Goal: Information Seeking & Learning: Learn about a topic

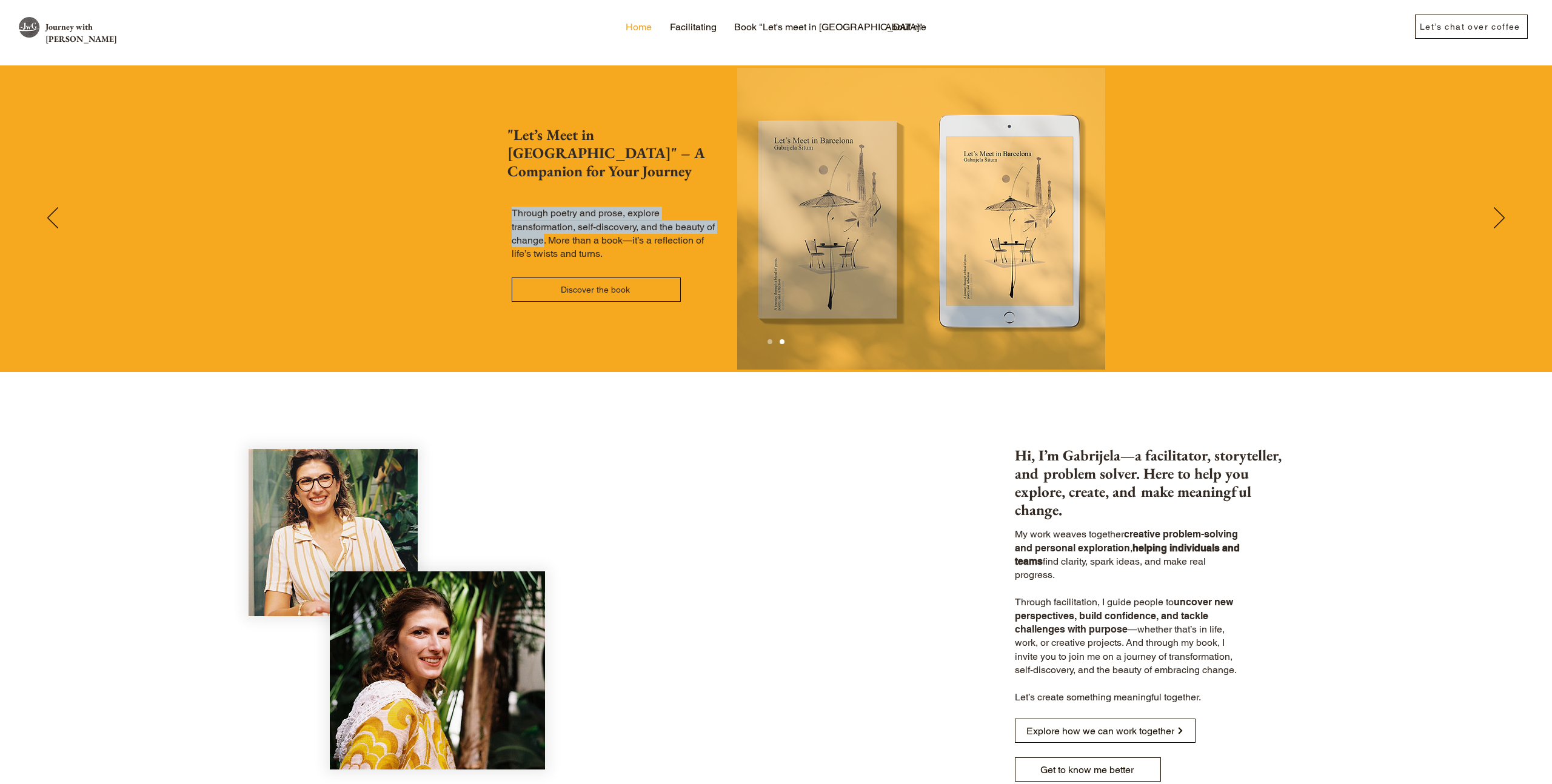
click at [525, 207] on p "Through poetry and prose, explore transformation, self-discovery, and the beaut…" at bounding box center [618, 234] width 213 height 54
click at [582, 233] on div "Slideshow" at bounding box center [776, 218] width 1552 height 306
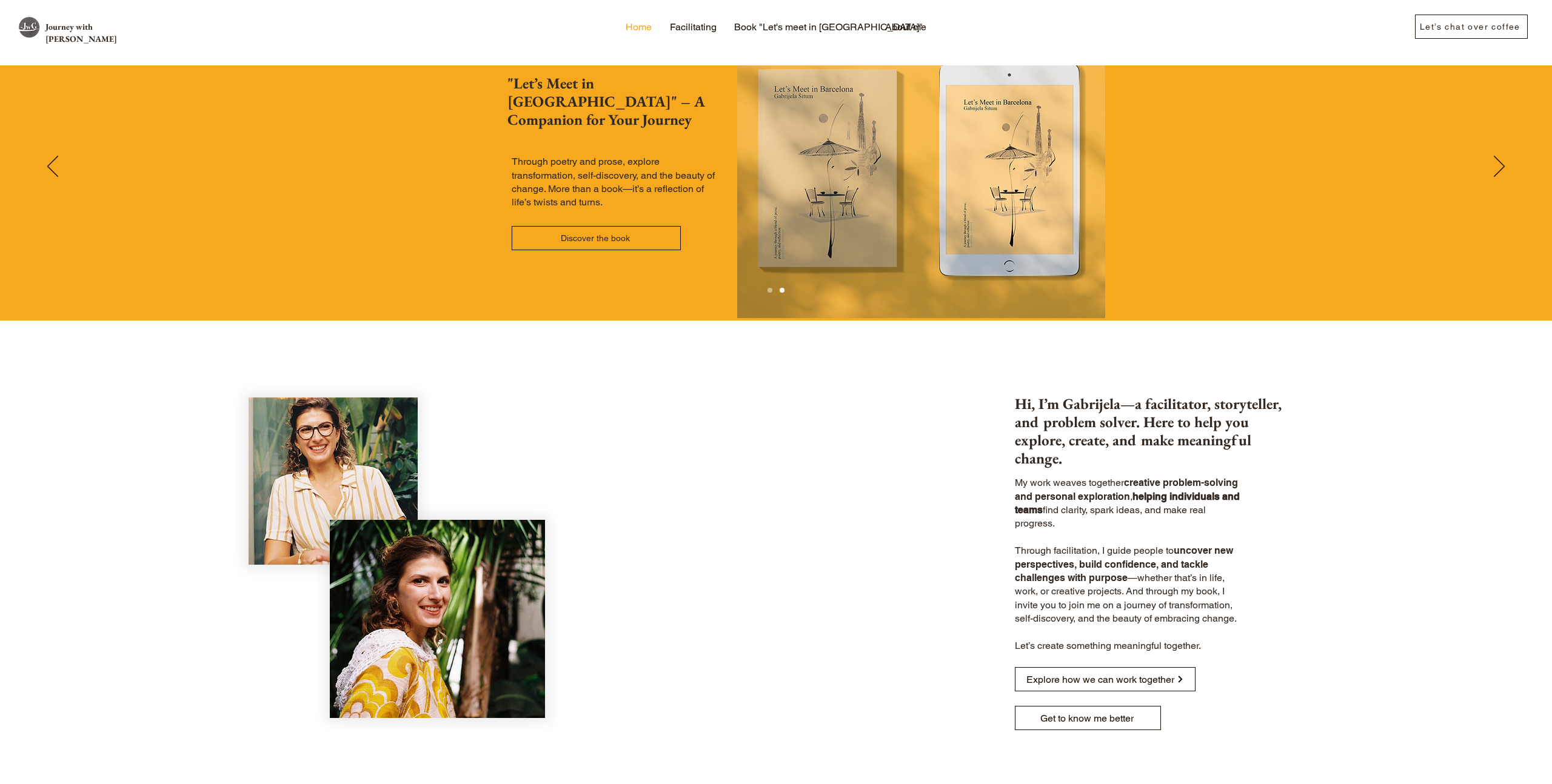
scroll to position [54, 0]
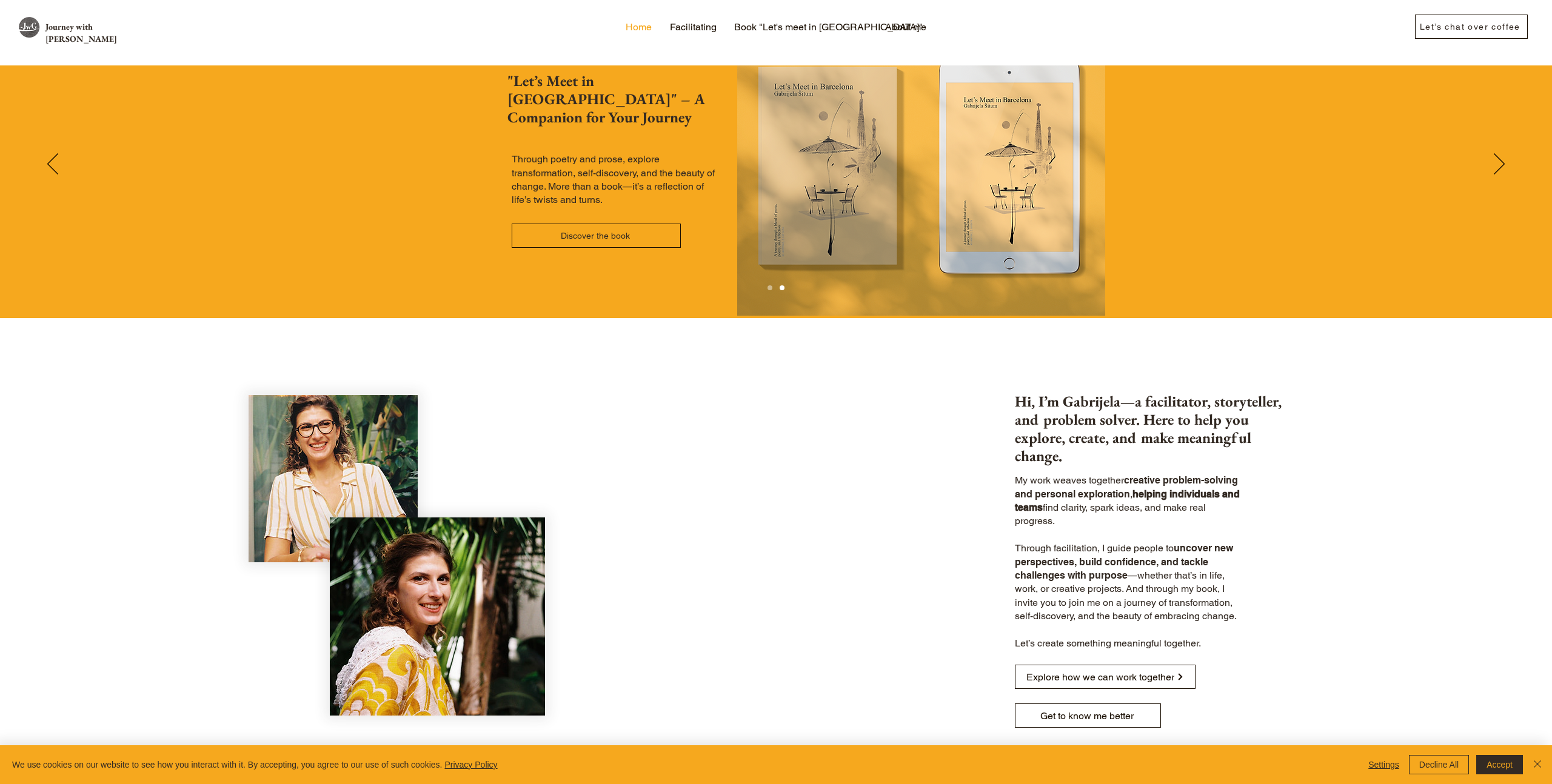
click at [1017, 474] on span "My work weaves together" at bounding box center [1069, 480] width 109 height 12
drag, startPoint x: 1017, startPoint y: 467, endPoint x: 1049, endPoint y: 510, distance: 53.6
click at [1049, 510] on p "My work weaves together creative problem-solving and personal exploration , hel…" at bounding box center [1131, 501] width 232 height 54
click at [1049, 510] on span "find clarity, spark ideas, and make real progress." at bounding box center [1110, 514] width 191 height 25
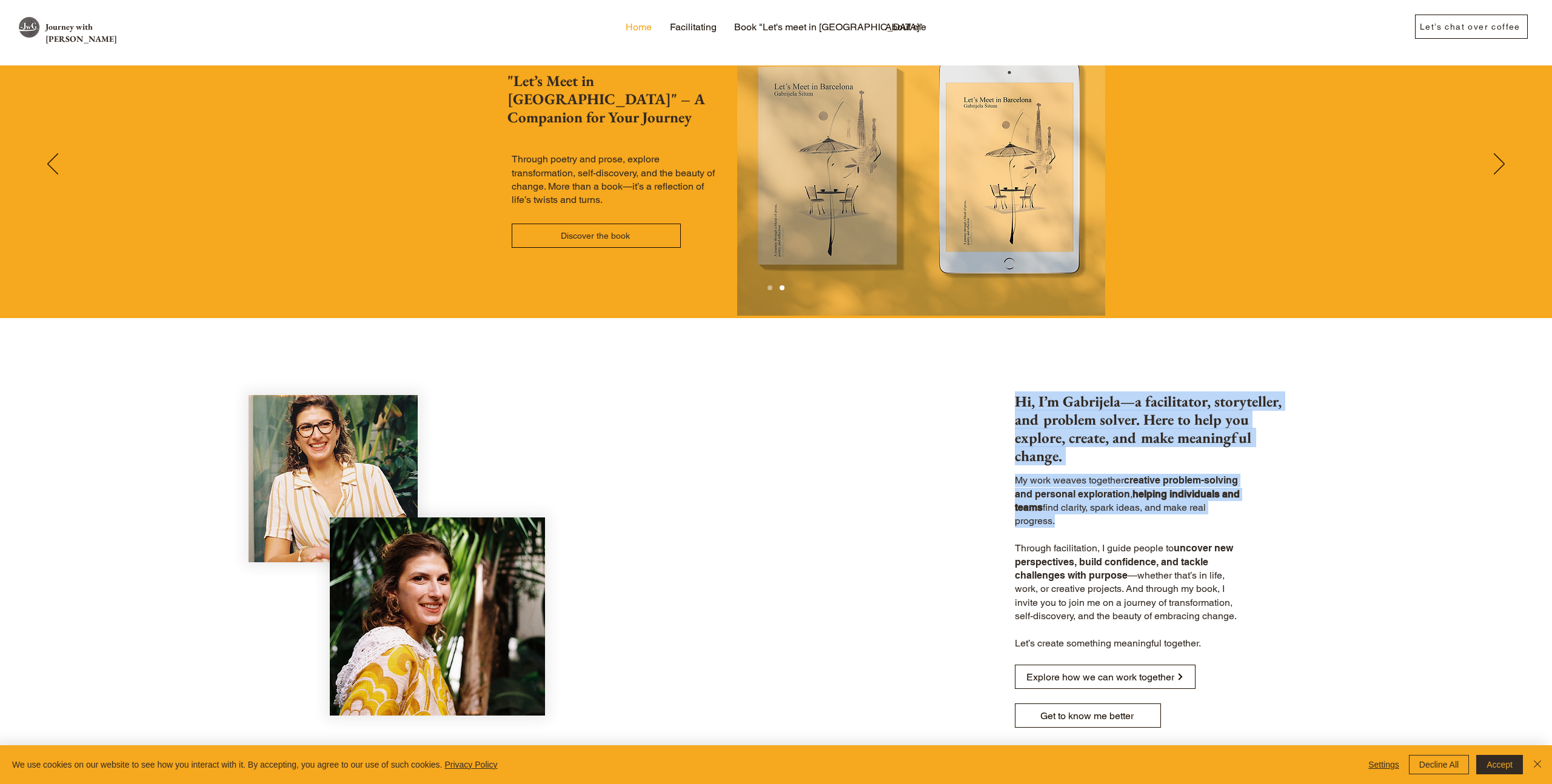
drag, startPoint x: 1049, startPoint y: 510, endPoint x: 1017, endPoint y: 550, distance: 51.2
click at [1030, 483] on p "My work weaves together creative problem-solving and personal exploration , hel…" at bounding box center [1131, 501] width 232 height 54
click at [1031, 483] on span "creative problem-solving and personal exploration" at bounding box center [1126, 487] width 223 height 25
click at [1017, 550] on span "uncover new perspectives, build confidence, and tackle challenges with purpose" at bounding box center [1124, 562] width 218 height 39
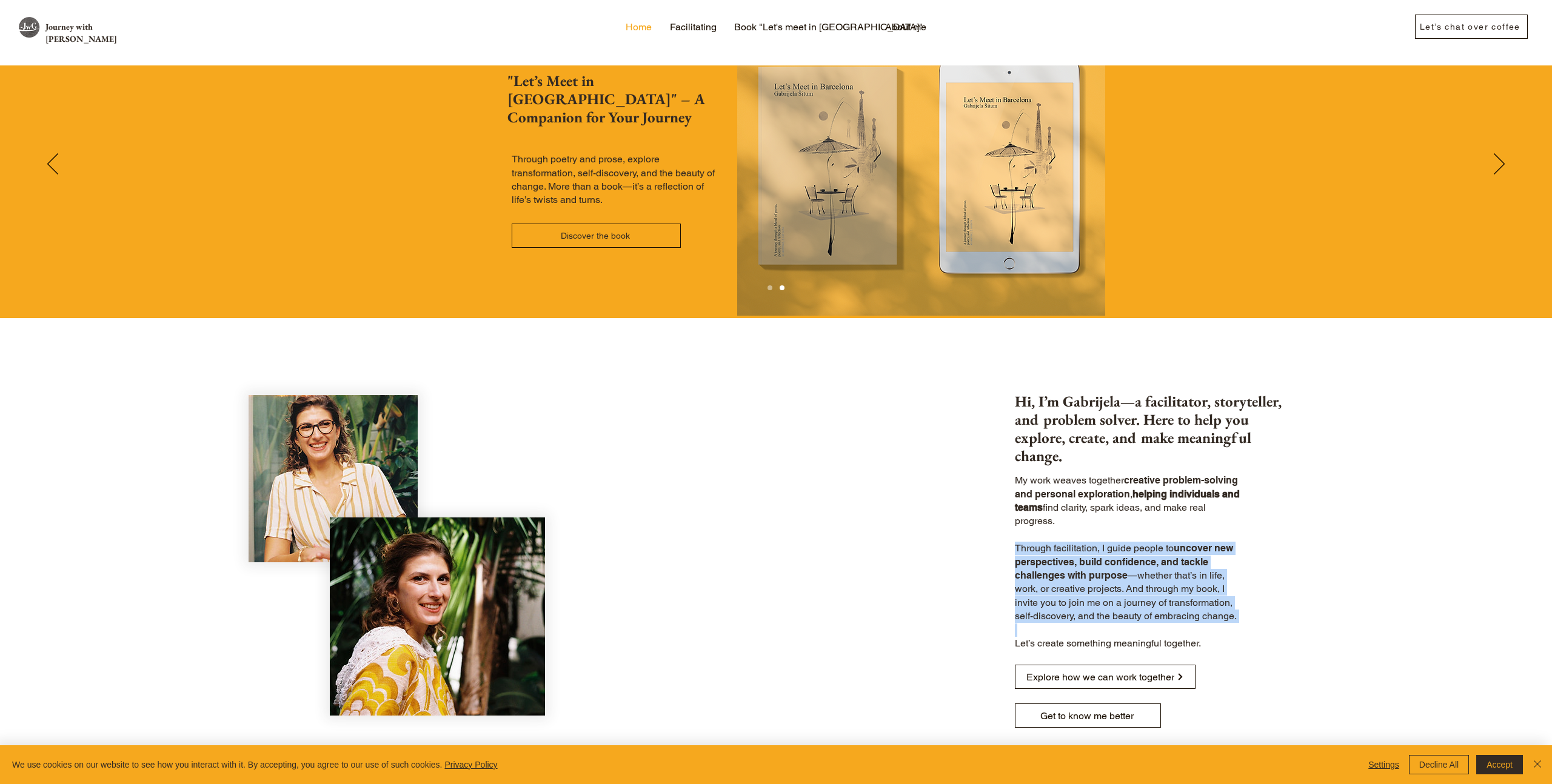
drag, startPoint x: 1017, startPoint y: 538, endPoint x: 1237, endPoint y: 621, distance: 235.1
click at [1234, 618] on div "My work weaves together creative problem-solving and personal exploration , hel…" at bounding box center [1131, 562] width 232 height 176
click at [1241, 606] on p "Through facilitation, I guide people to uncover new perspectives, build confide…" at bounding box center [1131, 582] width 232 height 82
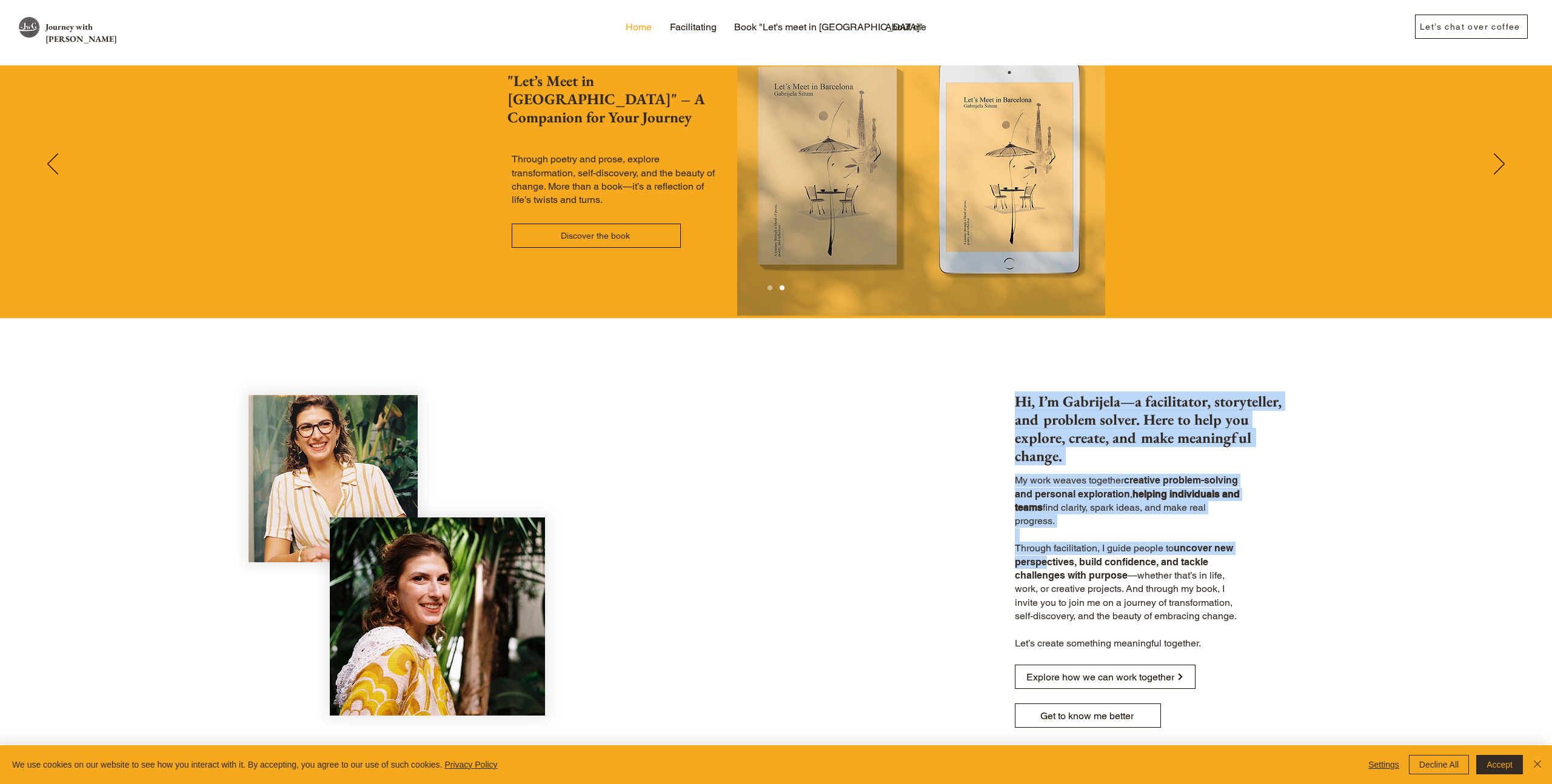
drag, startPoint x: 1250, startPoint y: 605, endPoint x: 1048, endPoint y: 554, distance: 208.3
click at [1048, 555] on div "Hi, I’m Gabrijela—a facilitator, storyteller, and problem solver. Here to help …" at bounding box center [1155, 565] width 758 height 412
click at [1048, 554] on span "uncover new perspectives, build confidence, and tackle challenges with purpose" at bounding box center [1124, 562] width 218 height 39
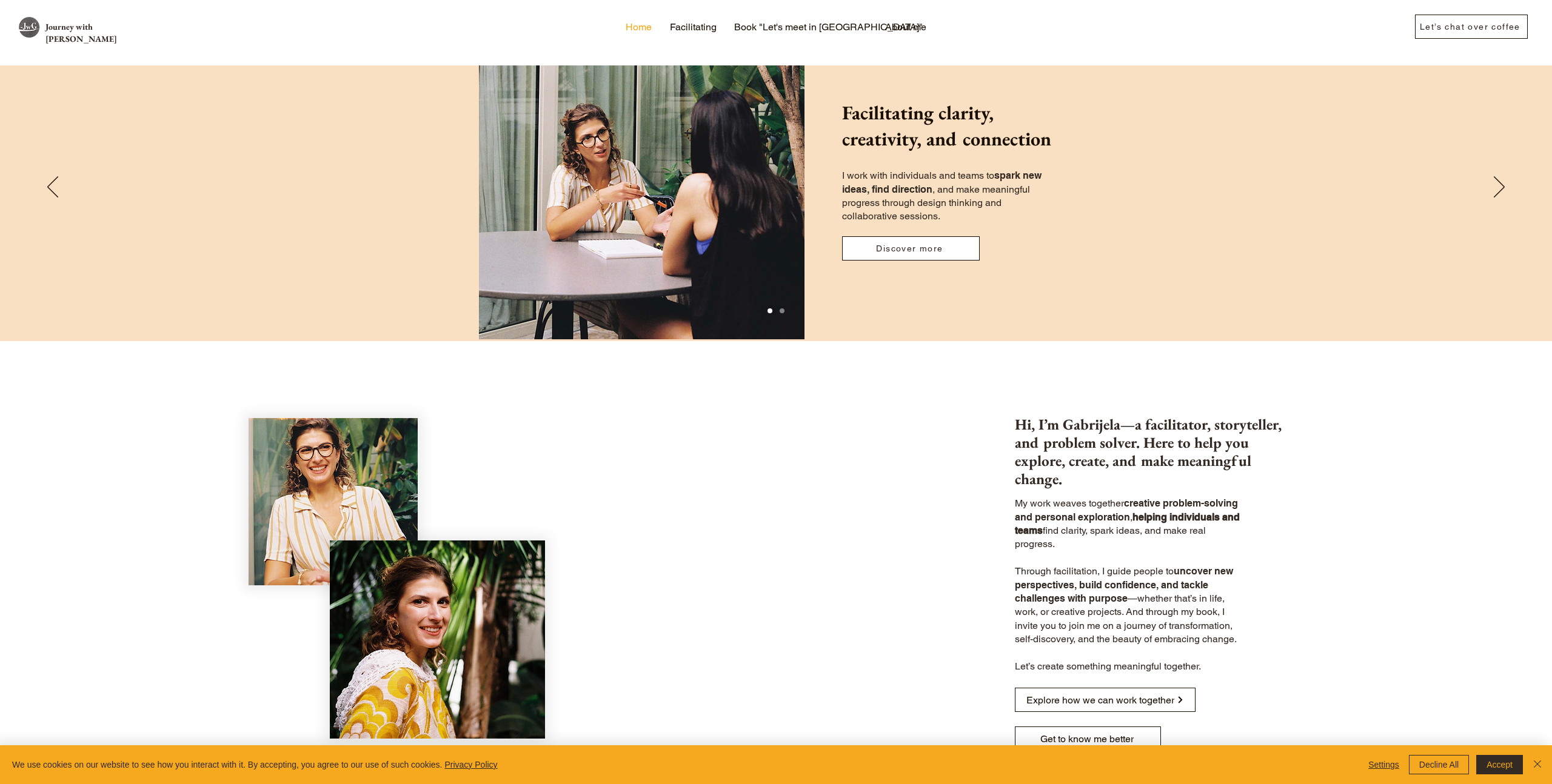
scroll to position [0, 0]
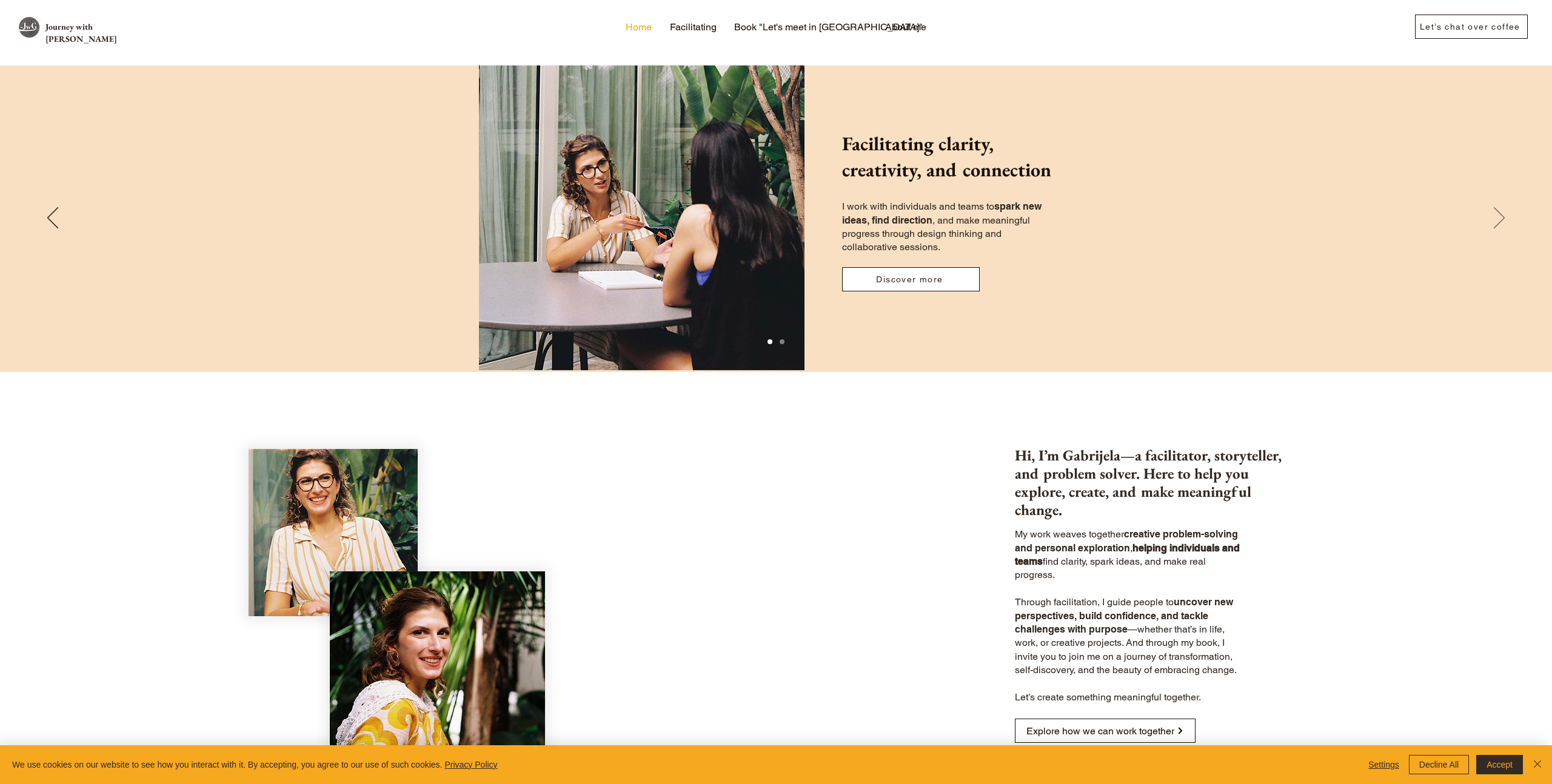
click at [1498, 208] on icon "Next" at bounding box center [1498, 218] width 11 height 21
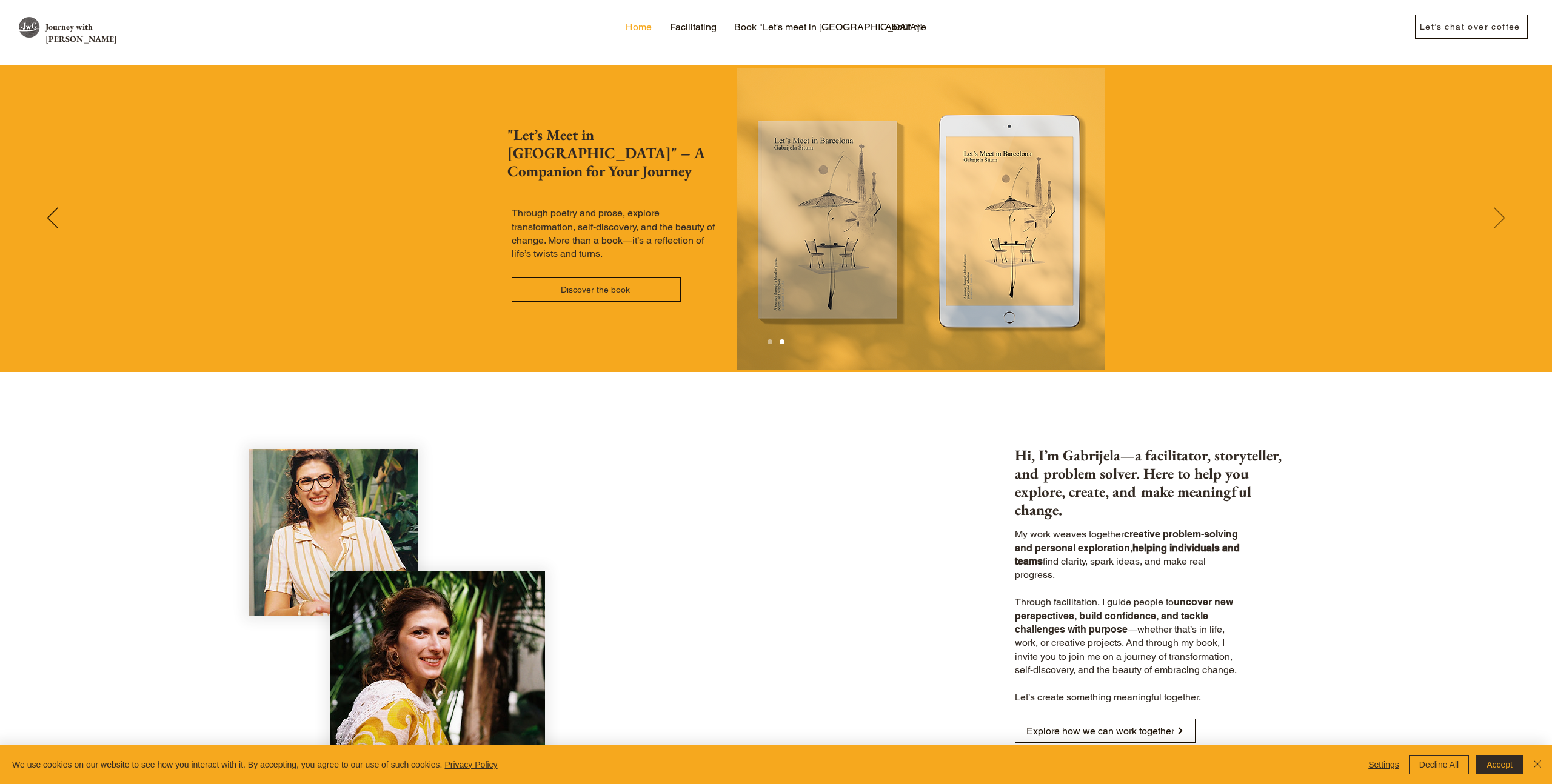
click at [1498, 208] on icon "Next" at bounding box center [1498, 218] width 11 height 21
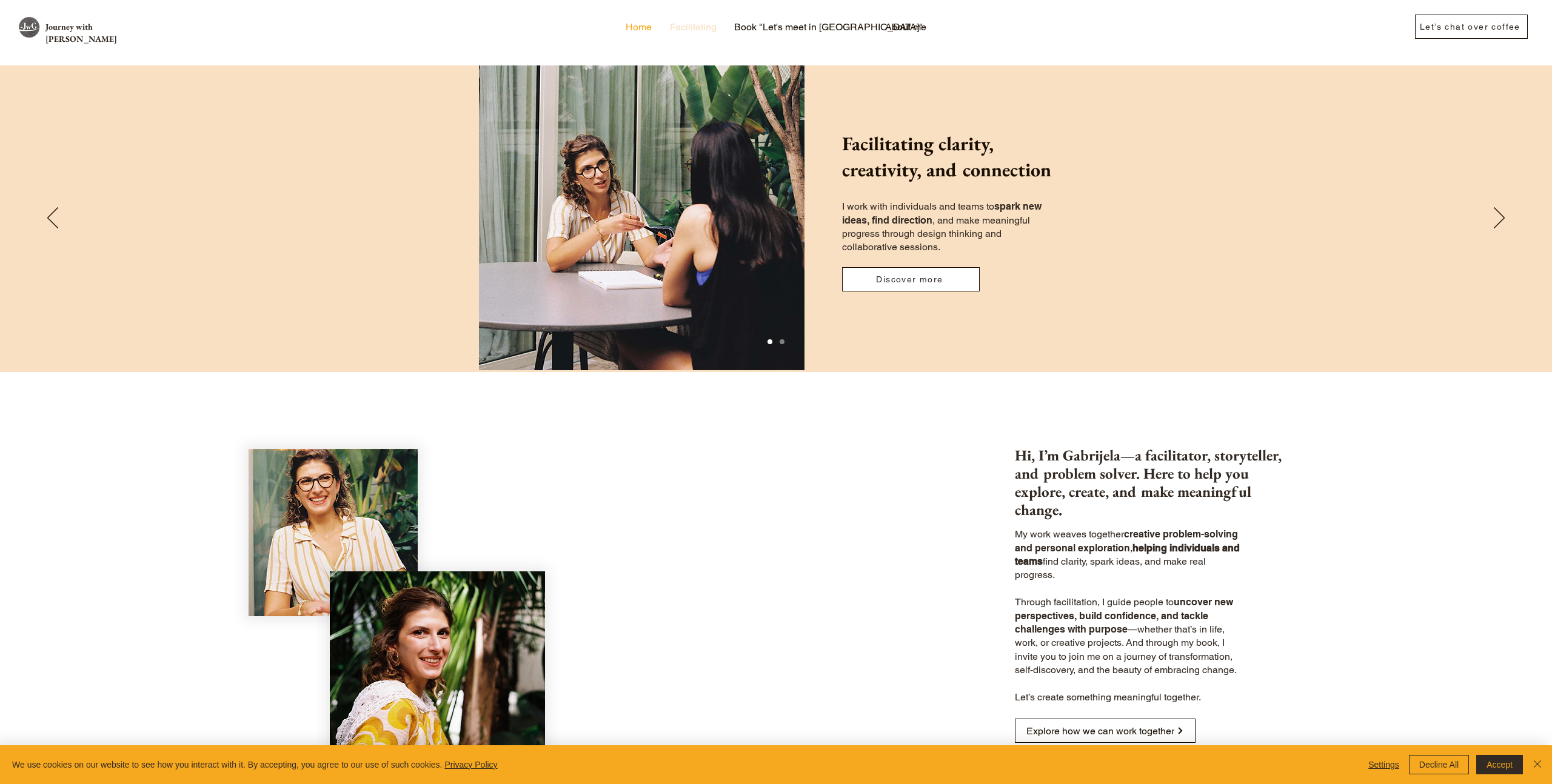
click at [706, 27] on p "Facilitating" at bounding box center [693, 27] width 58 height 18
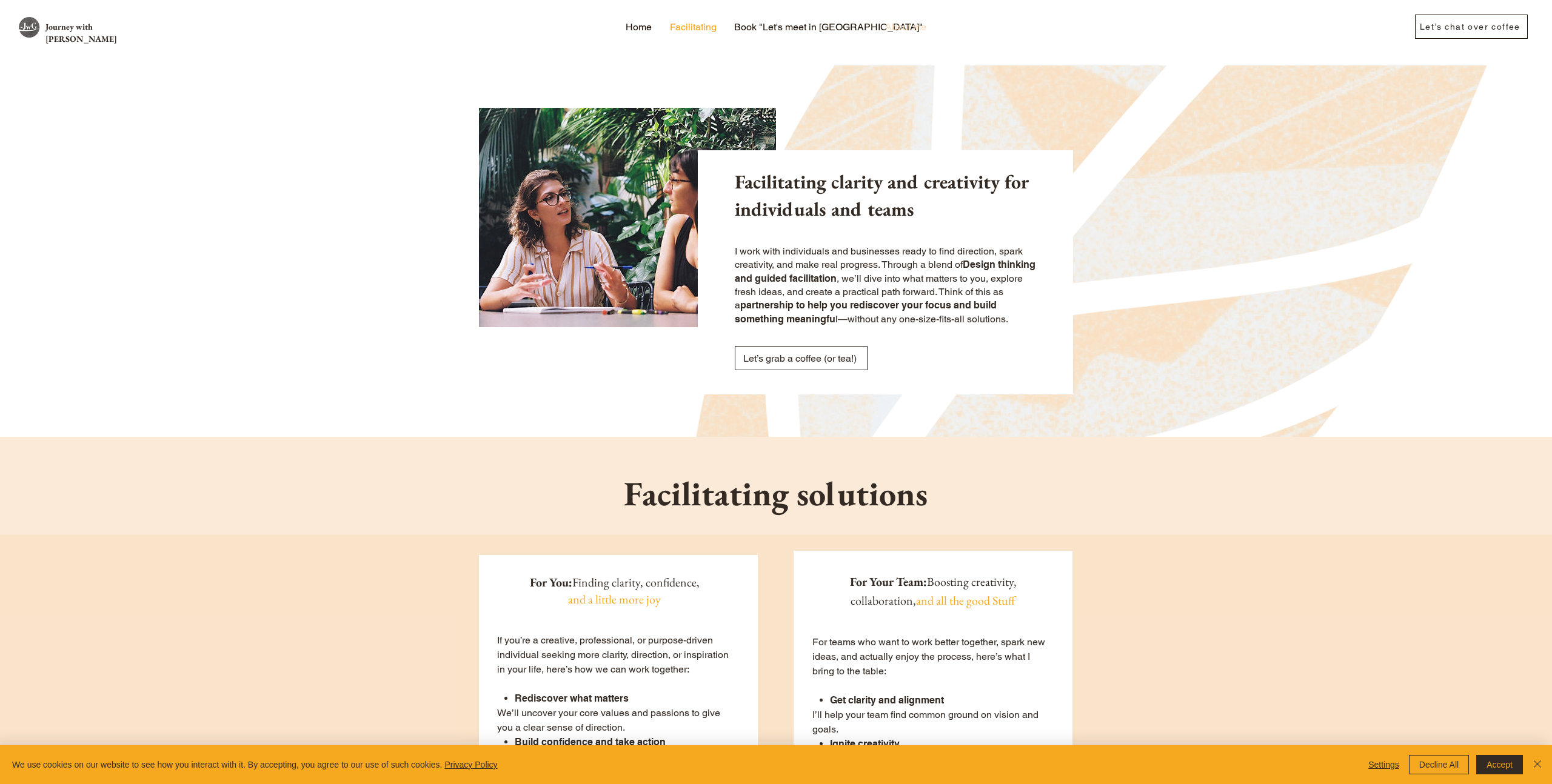
click at [913, 29] on p "About me" at bounding box center [905, 27] width 54 height 18
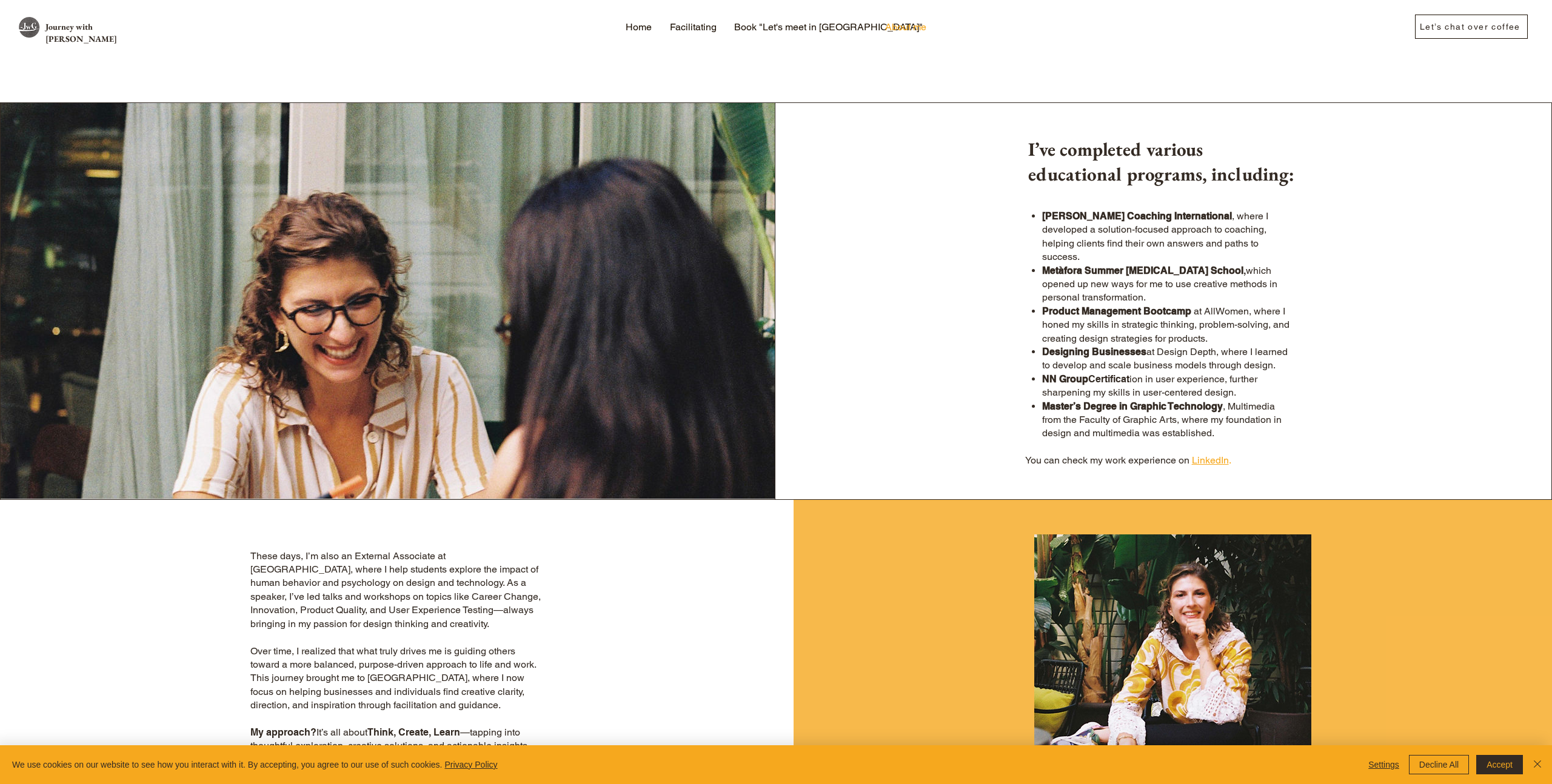
scroll to position [248, 0]
